Goal: Transaction & Acquisition: Purchase product/service

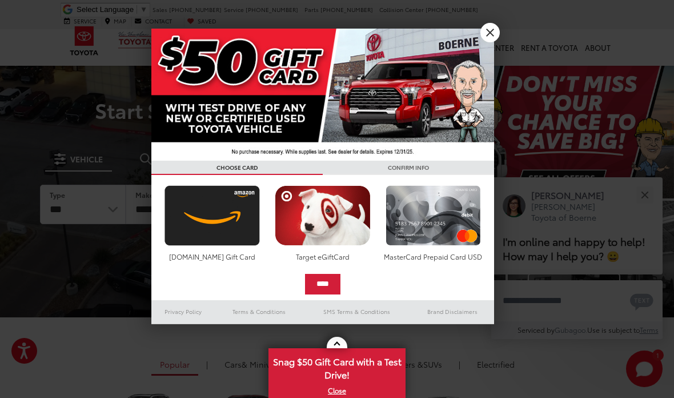
click at [488, 30] on link "X" at bounding box center [490, 32] width 19 height 19
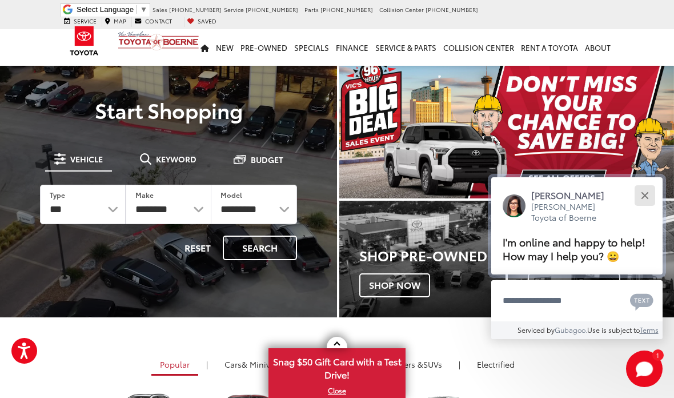
click at [643, 183] on button "Close" at bounding box center [645, 195] width 25 height 25
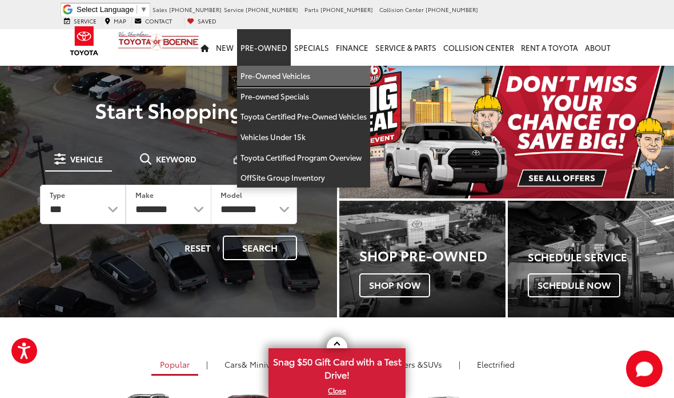
click at [274, 66] on link "Pre-Owned Vehicles" at bounding box center [303, 76] width 133 height 21
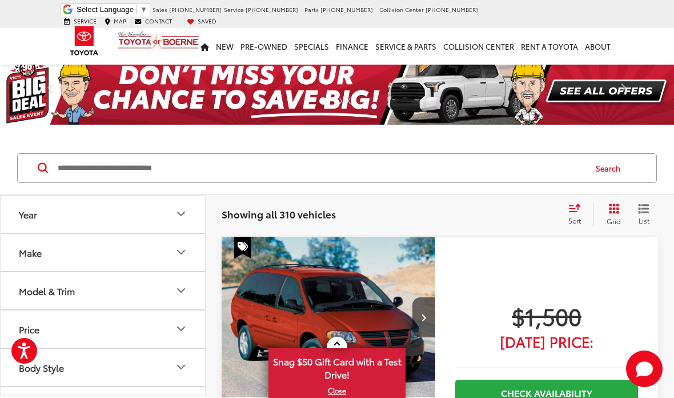
click at [381, 164] on input "Search by Make, Model, or Keyword" at bounding box center [321, 167] width 529 height 27
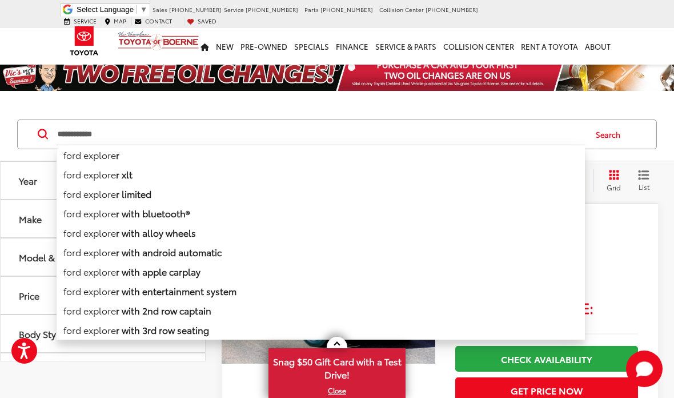
type input "**********"
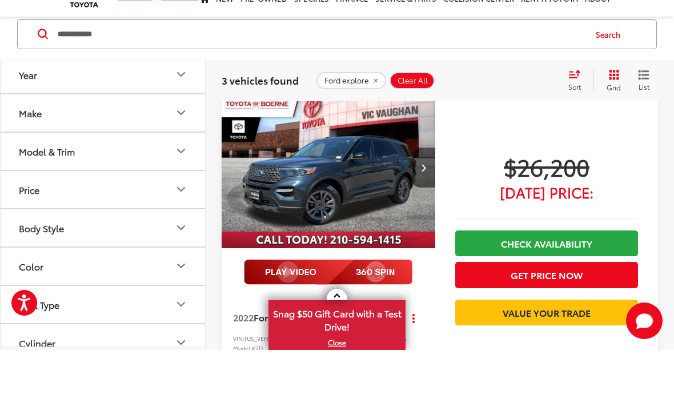
scroll to position [504, 0]
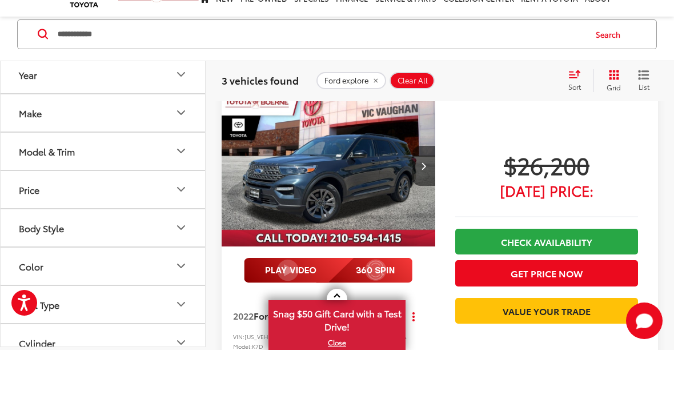
click at [363, 171] on img "2022 Ford Explorer XLT 0" at bounding box center [328, 215] width 215 height 162
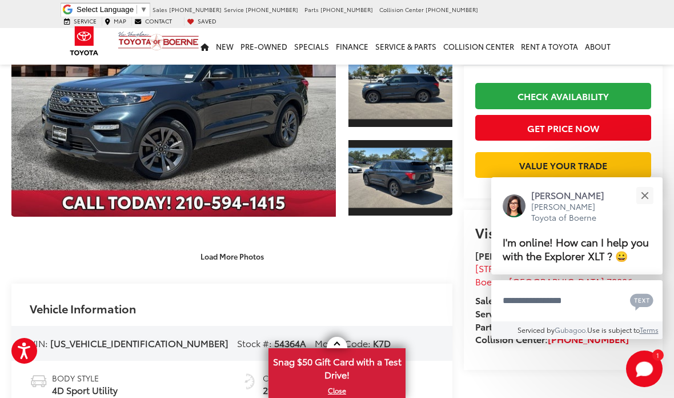
scroll to position [157, 0]
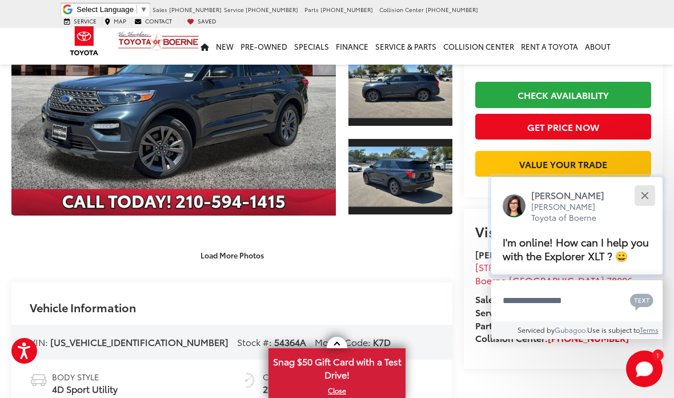
click at [646, 207] on button "Close" at bounding box center [645, 195] width 25 height 25
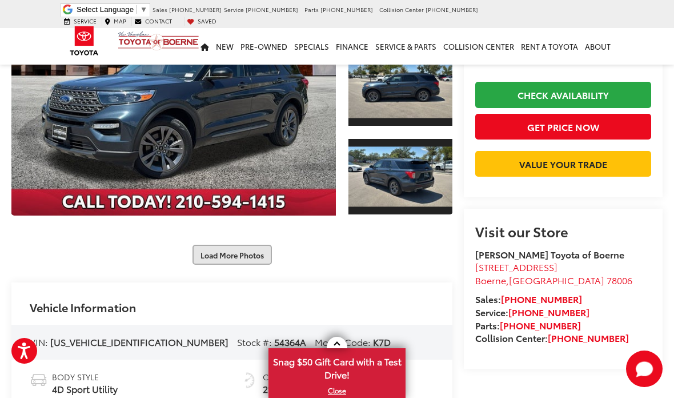
click at [250, 259] on button "Load More Photos" at bounding box center [232, 255] width 79 height 20
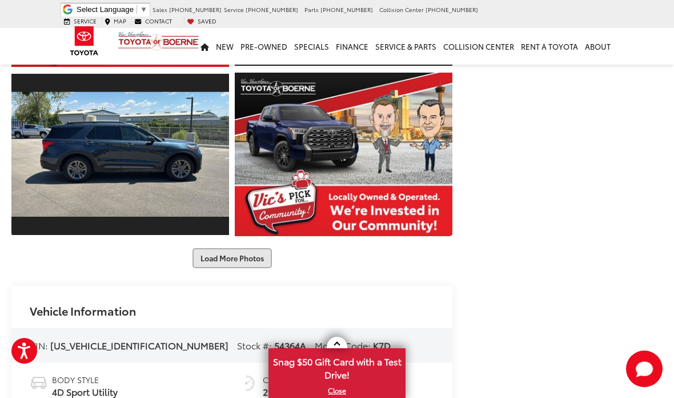
scroll to position [485, 0]
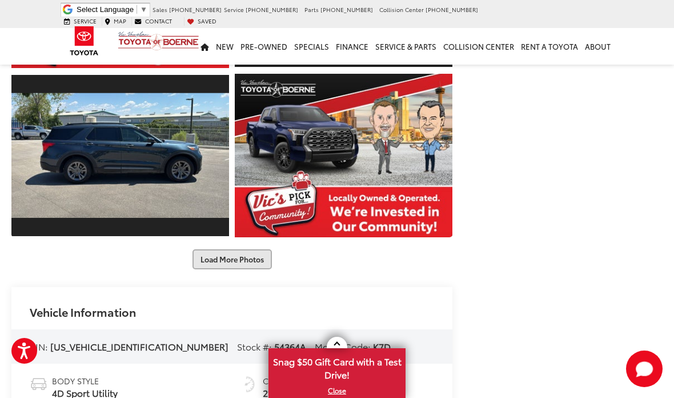
click at [223, 269] on button "Load More Photos" at bounding box center [232, 259] width 79 height 20
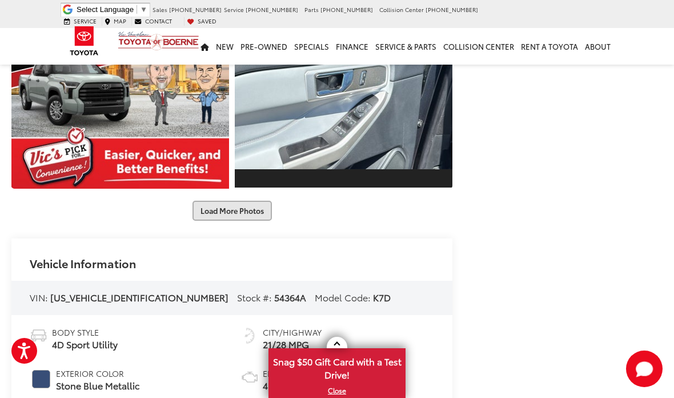
scroll to position [873, 0]
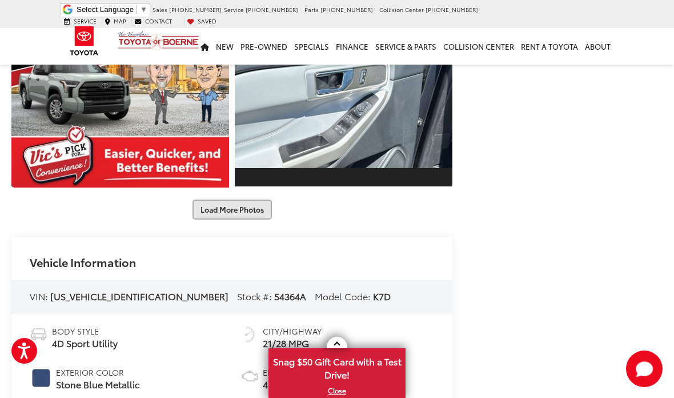
click at [224, 219] on button "Load More Photos" at bounding box center [232, 209] width 79 height 20
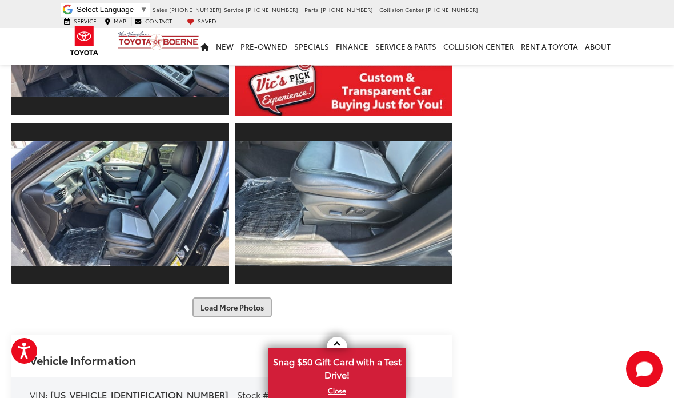
scroll to position [1114, 0]
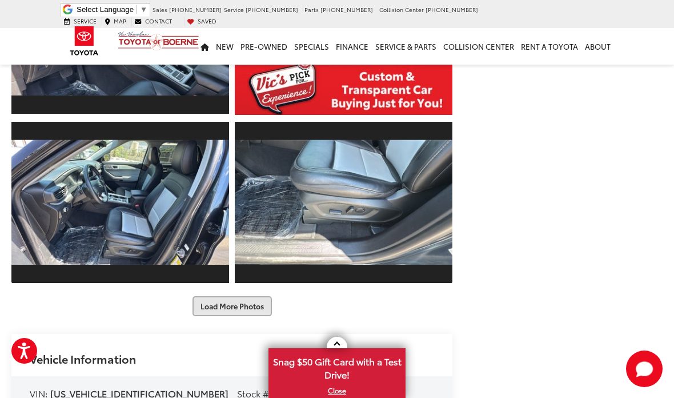
click at [263, 316] on button "Load More Photos" at bounding box center [232, 306] width 79 height 20
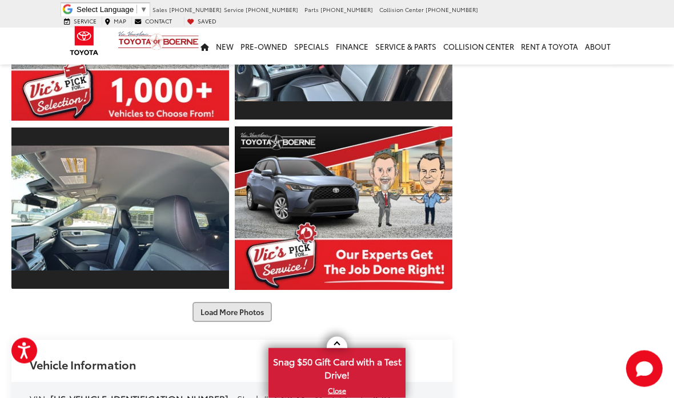
scroll to position [1447, 0]
click at [291, 322] on div "Load More Photos" at bounding box center [231, 312] width 441 height 20
click at [258, 322] on button "Load More Photos" at bounding box center [232, 312] width 79 height 20
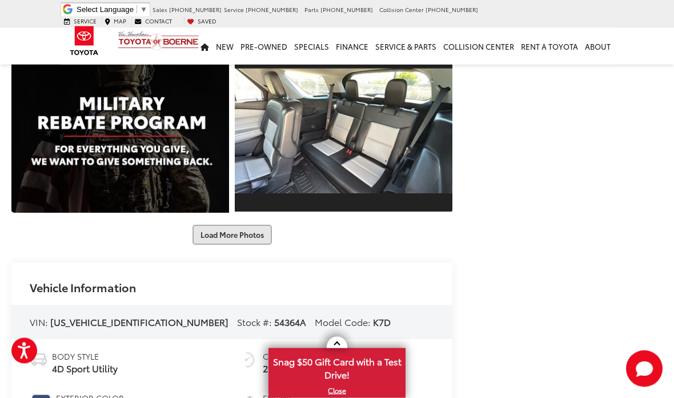
scroll to position [1862, 0]
click at [260, 245] on button "Load More Photos" at bounding box center [232, 235] width 79 height 20
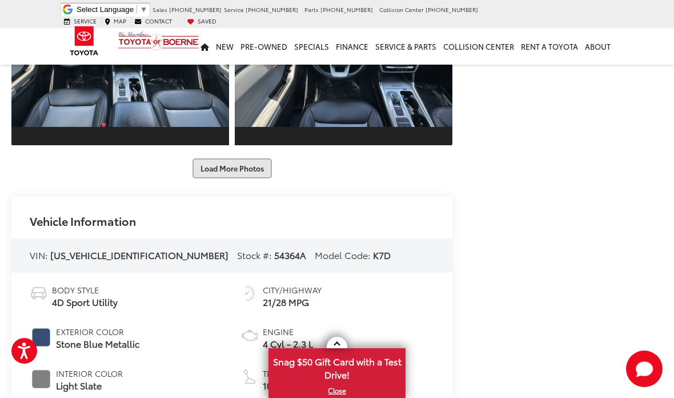
scroll to position [2281, 0]
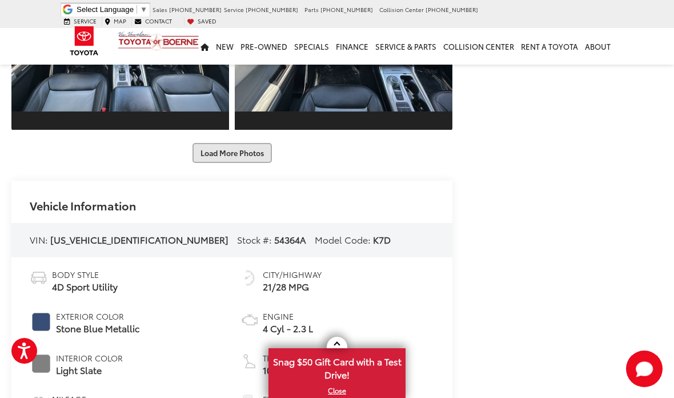
click at [256, 163] on button "Load More Photos" at bounding box center [232, 153] width 79 height 20
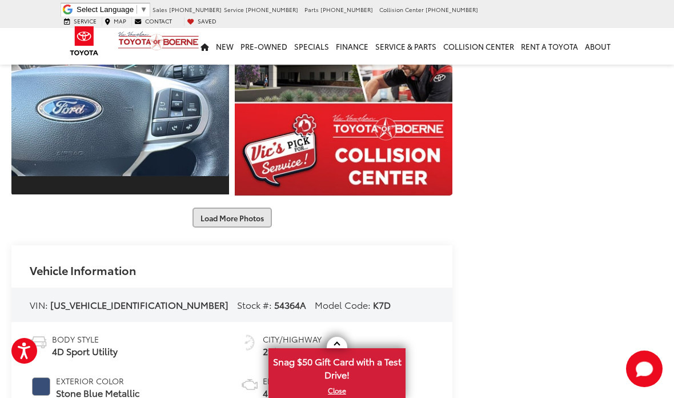
scroll to position [2556, 0]
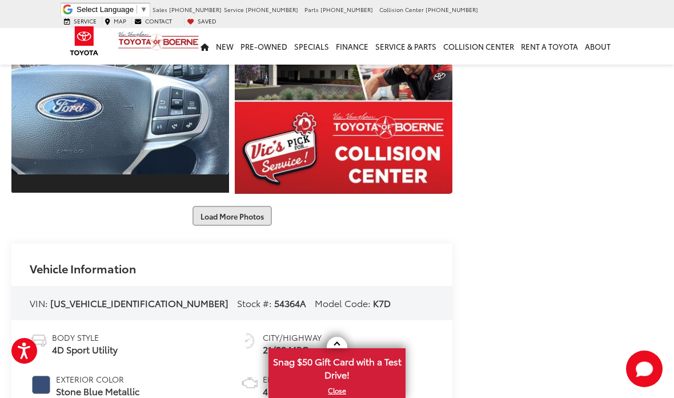
click at [272, 226] on button "Load More Photos" at bounding box center [232, 216] width 79 height 20
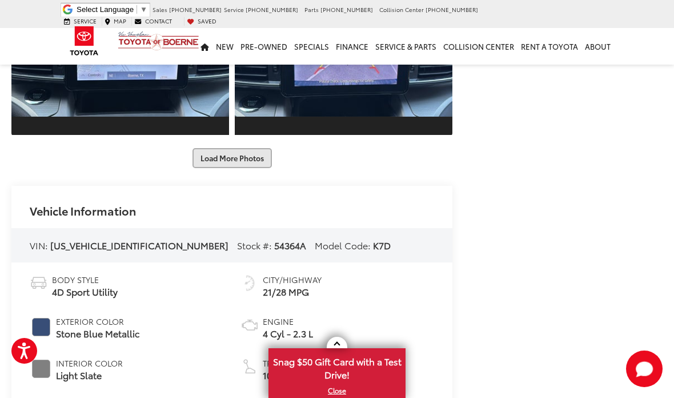
scroll to position [2957, 0]
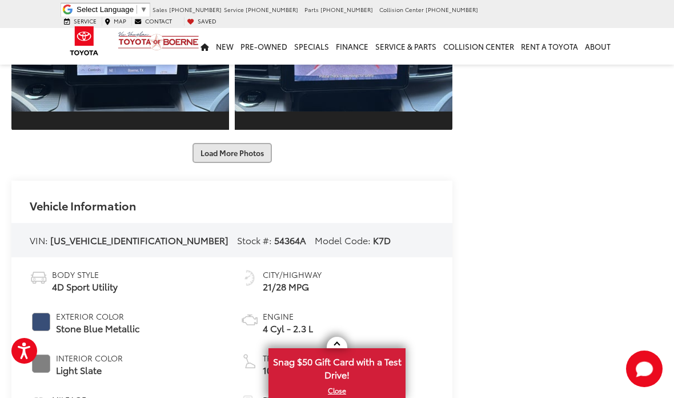
click at [215, 163] on button "Load More Photos" at bounding box center [232, 153] width 79 height 20
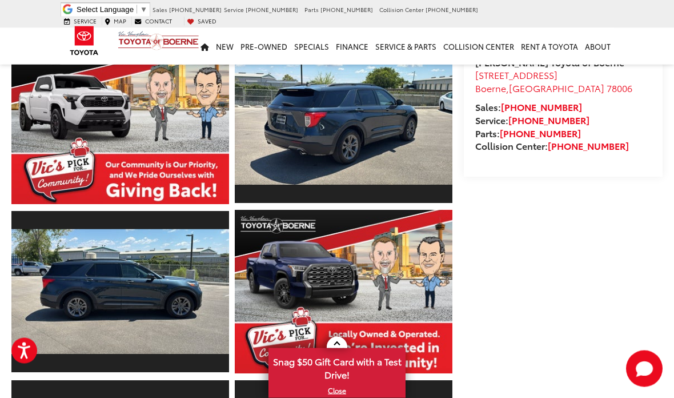
scroll to position [0, 0]
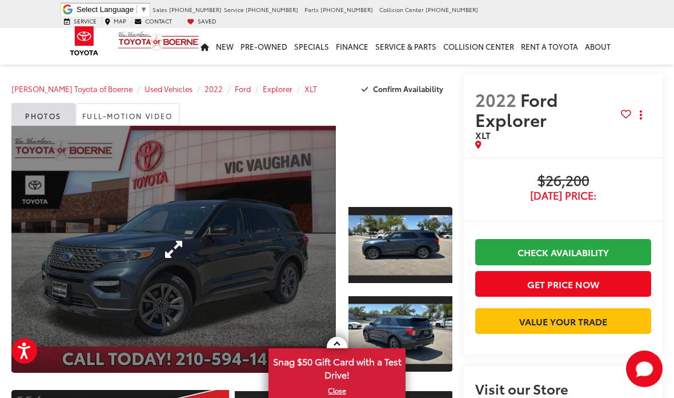
click at [175, 243] on link "Expand Photo 0" at bounding box center [173, 249] width 325 height 247
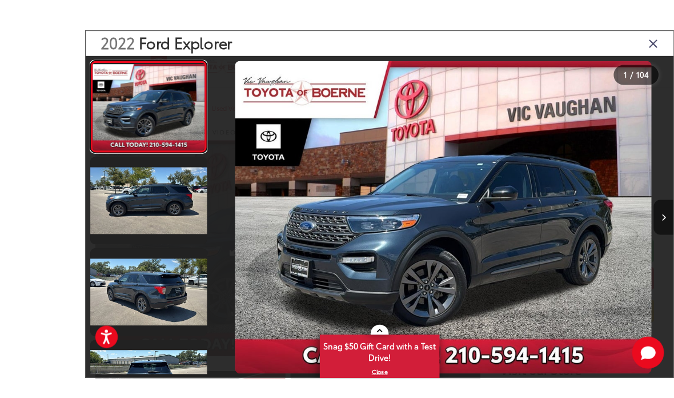
scroll to position [16, 0]
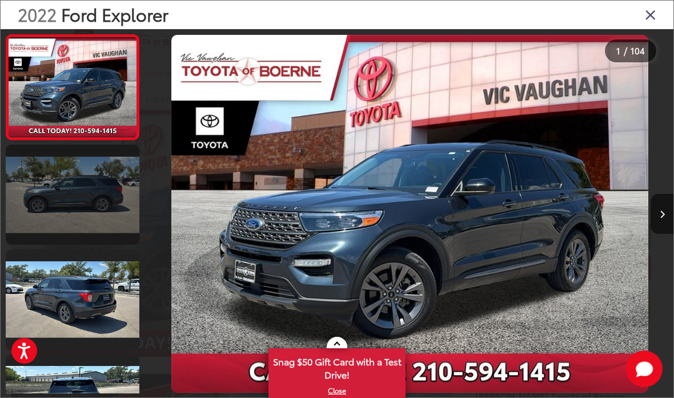
click at [34, 201] on link at bounding box center [73, 195] width 134 height 100
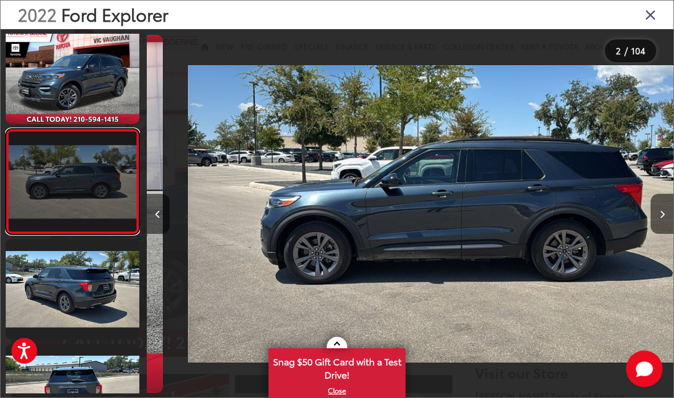
scroll to position [11, 0]
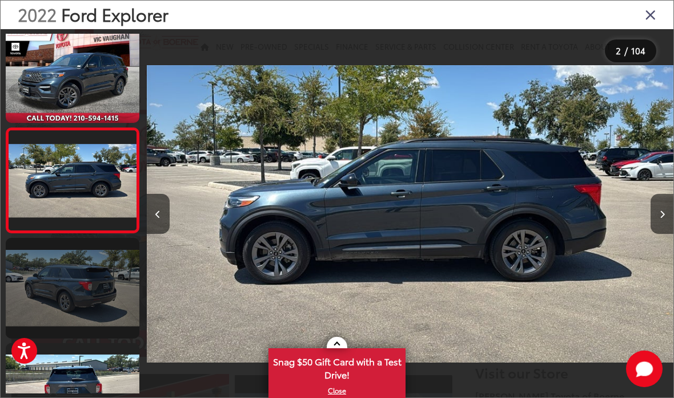
click at [49, 283] on link at bounding box center [73, 288] width 134 height 100
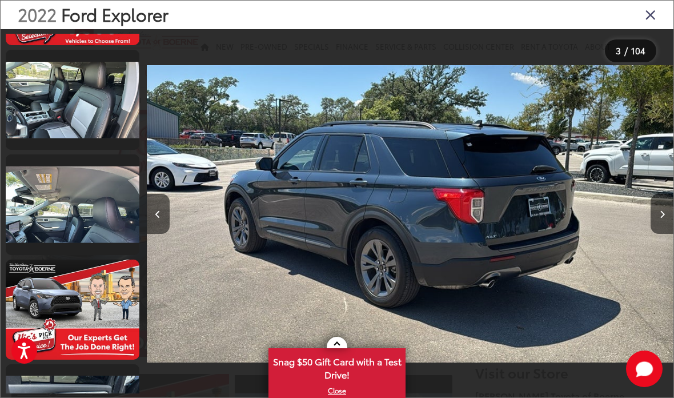
scroll to position [1774, 0]
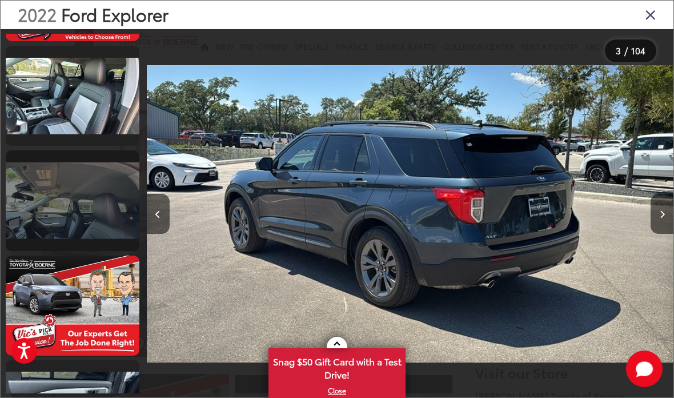
click at [29, 219] on link at bounding box center [73, 200] width 134 height 100
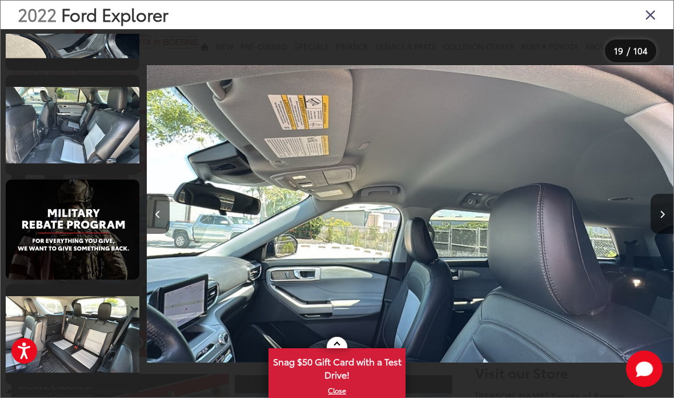
scroll to position [2163, 0]
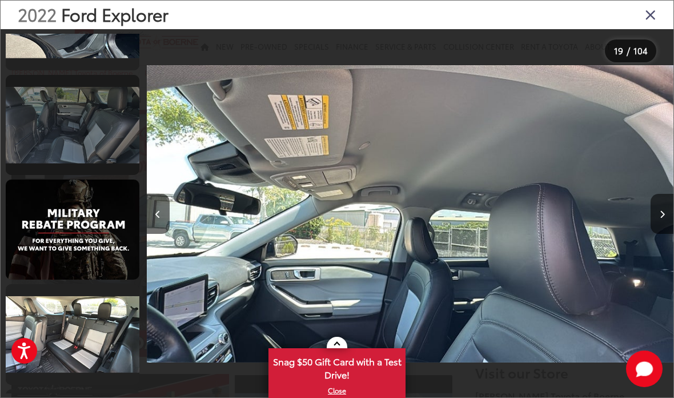
click at [35, 139] on link at bounding box center [73, 125] width 134 height 100
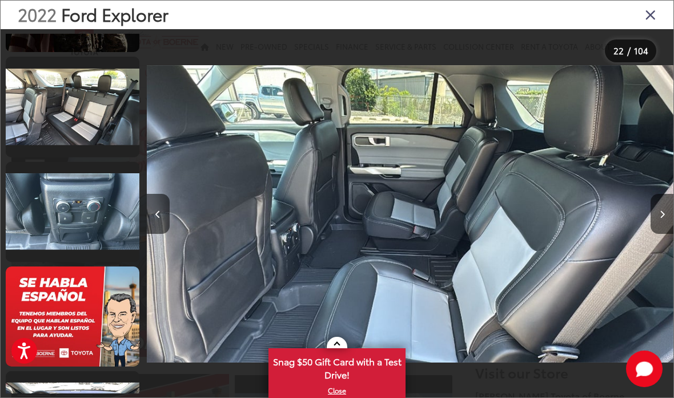
scroll to position [2392, 0]
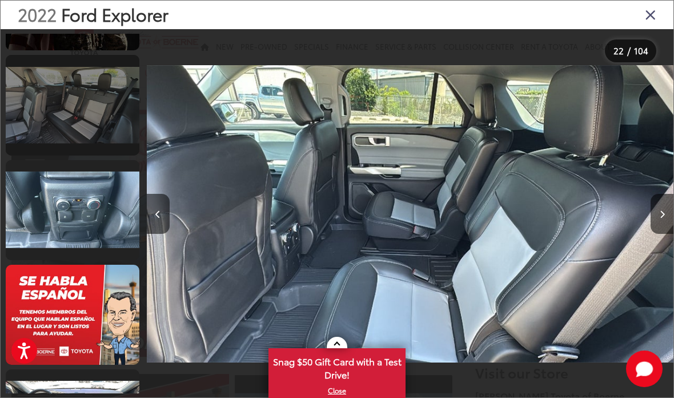
click at [31, 137] on link at bounding box center [73, 105] width 134 height 100
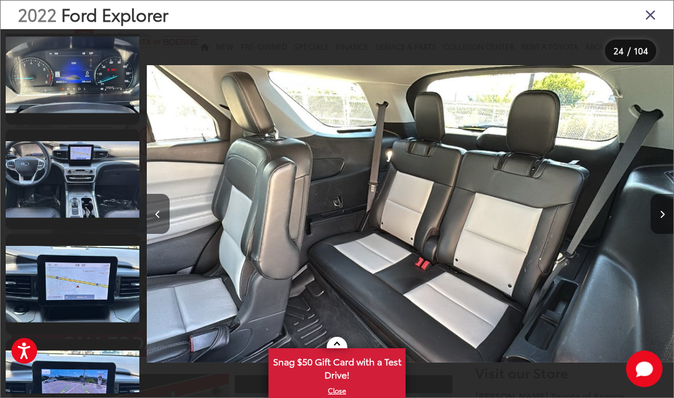
scroll to position [3365, 0]
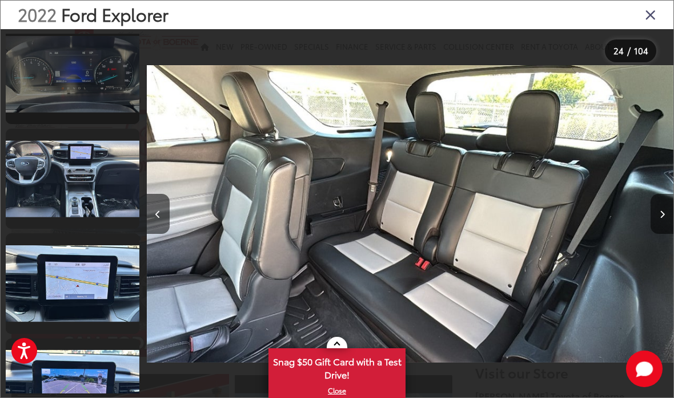
click at [24, 99] on link at bounding box center [73, 74] width 134 height 100
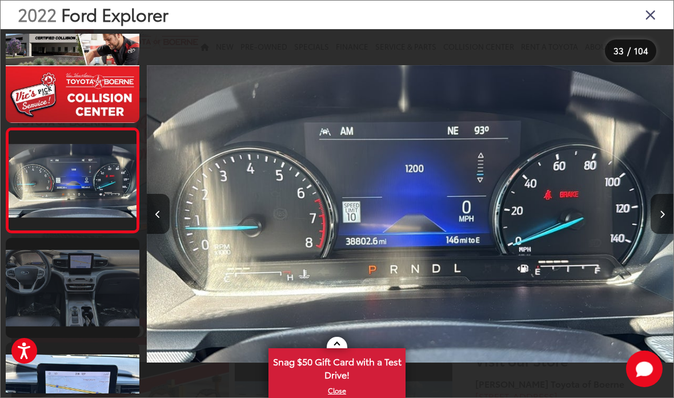
click at [22, 275] on link at bounding box center [73, 288] width 134 height 100
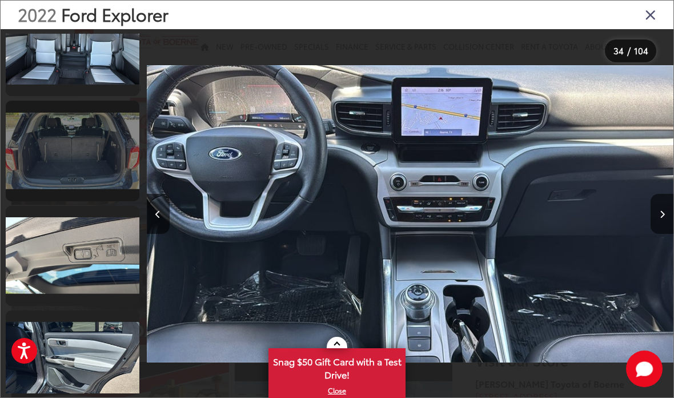
click at [22, 166] on link at bounding box center [73, 151] width 134 height 100
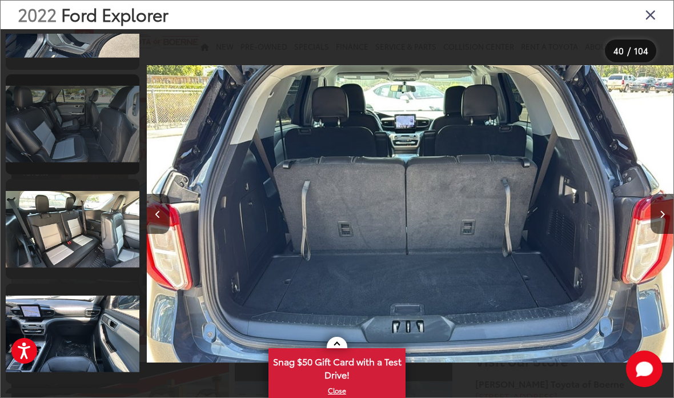
click at [11, 133] on link at bounding box center [73, 124] width 134 height 100
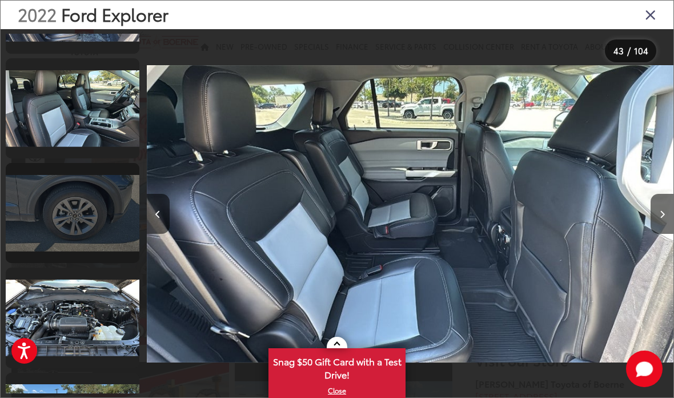
click at [33, 230] on link at bounding box center [73, 213] width 134 height 100
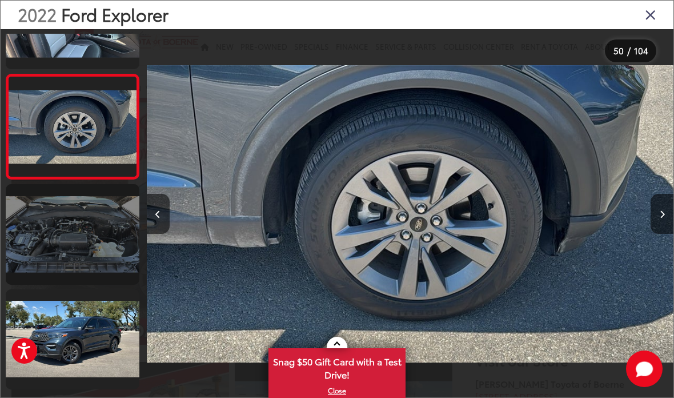
click at [35, 246] on link at bounding box center [73, 234] width 134 height 100
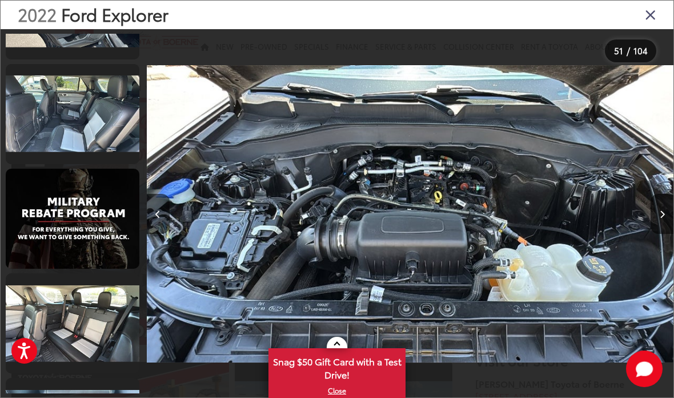
click at [660, 10] on div "2022 Ford Explorer" at bounding box center [337, 15] width 673 height 29
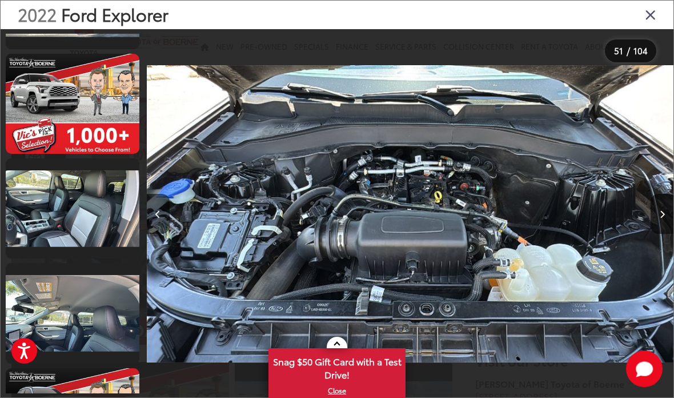
click at [655, 10] on icon "Close gallery" at bounding box center [650, 14] width 11 height 15
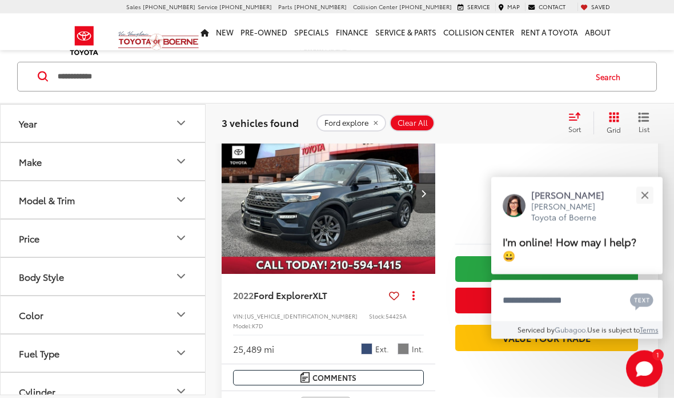
scroll to position [830, 0]
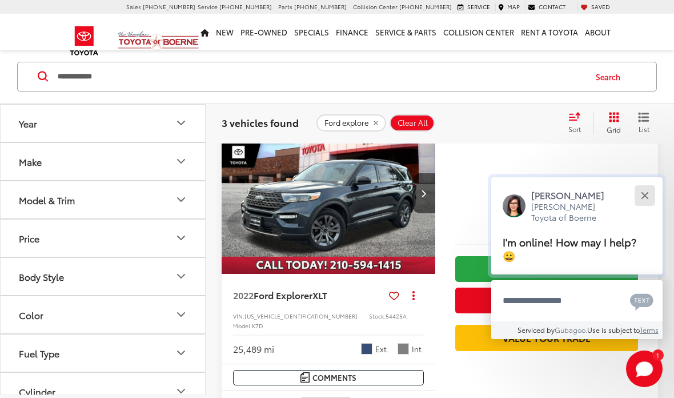
click at [652, 207] on button "Close" at bounding box center [645, 195] width 25 height 25
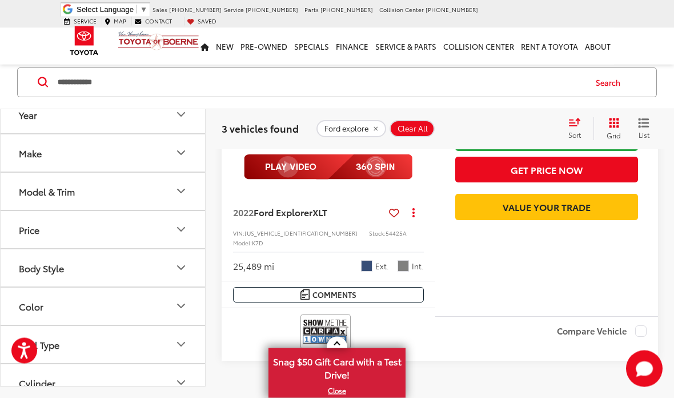
scroll to position [1041, 0]
